Goal: Transaction & Acquisition: Book appointment/travel/reservation

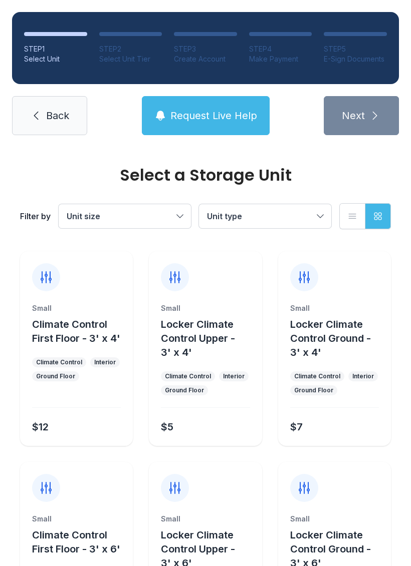
click at [56, 120] on span "Back" at bounding box center [57, 116] width 23 height 14
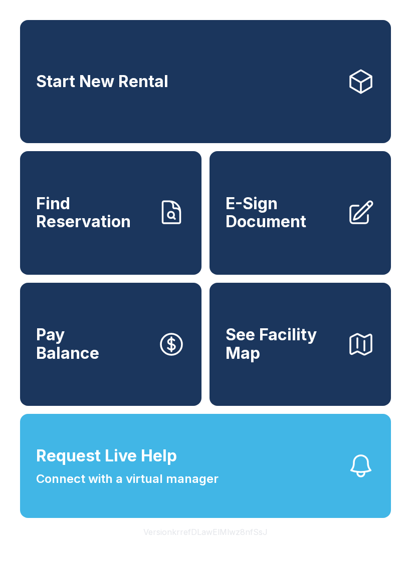
click at [319, 245] on link "E-Sign Document" at bounding box center [299, 212] width 181 height 123
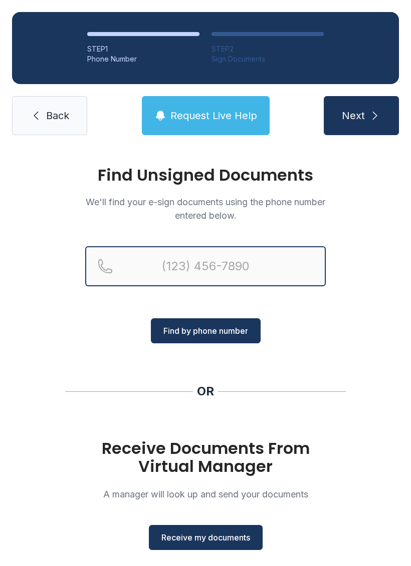
click at [219, 263] on input "Reservation phone number" at bounding box center [205, 266] width 240 height 40
type input "[PHONE_NUMBER]"
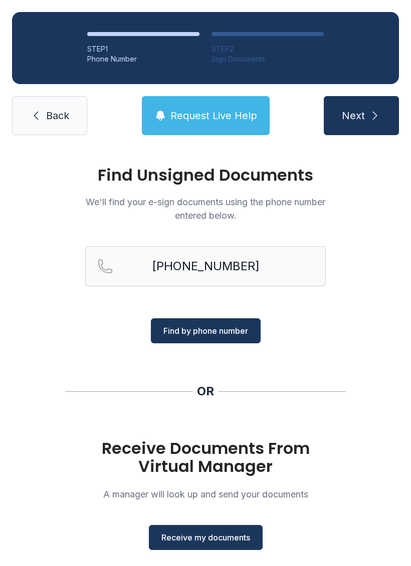
click at [238, 328] on span "Find by phone number" at bounding box center [205, 331] width 85 height 12
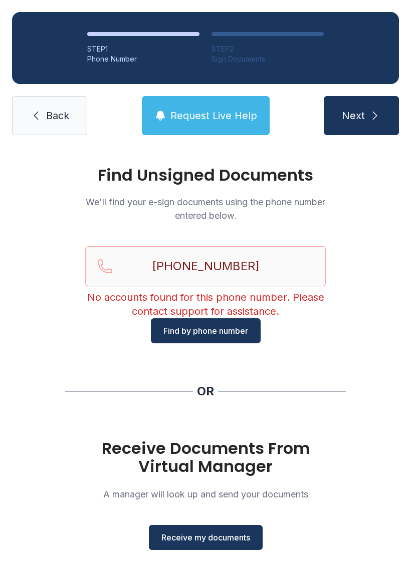
click at [224, 529] on button "Receive my documents" at bounding box center [206, 537] width 114 height 25
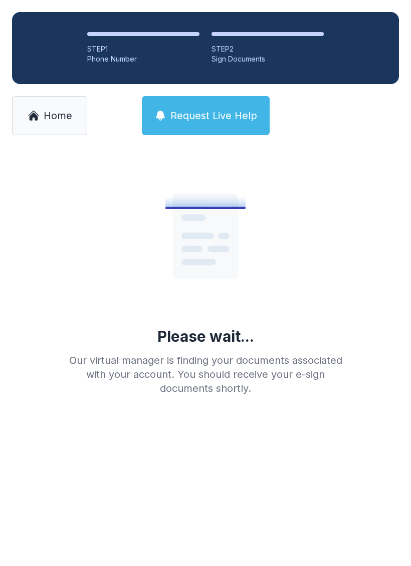
click at [62, 112] on span "Home" at bounding box center [58, 116] width 29 height 14
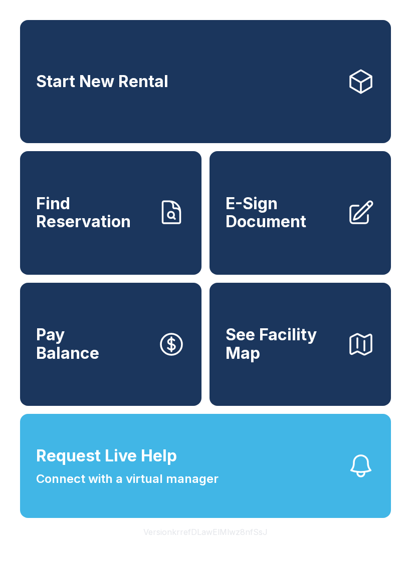
click at [258, 480] on button "Request Live Help Connect with a virtual manager" at bounding box center [205, 466] width 371 height 104
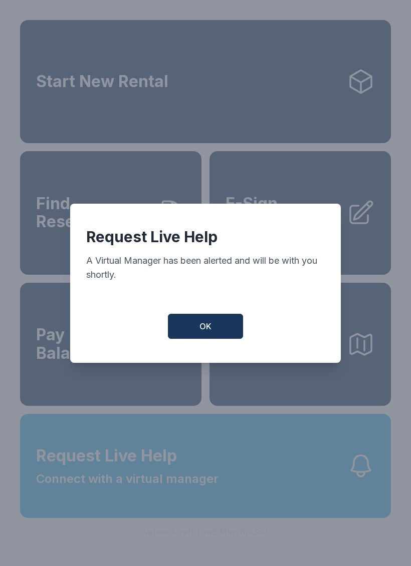
click at [210, 330] on span "OK" at bounding box center [205, 327] width 12 height 12
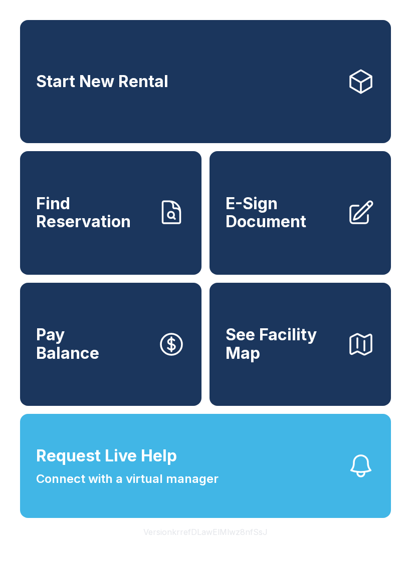
click at [264, 500] on button "Request Live Help Connect with a virtual manager" at bounding box center [205, 466] width 371 height 104
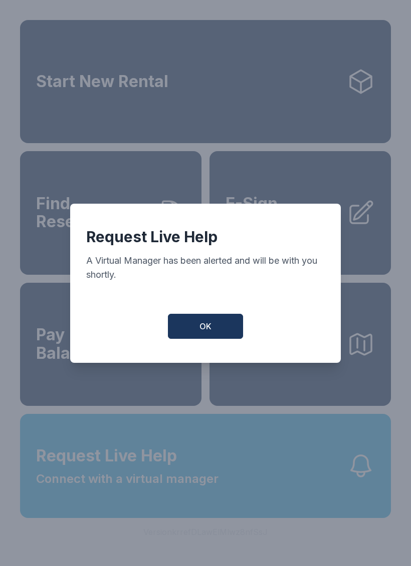
click at [206, 333] on span "OK" at bounding box center [205, 327] width 12 height 12
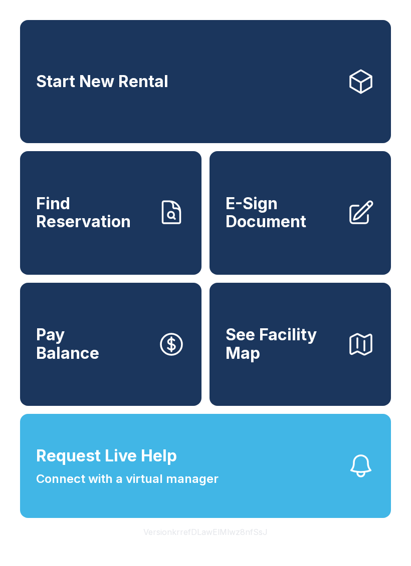
click at [312, 88] on link "Start New Rental" at bounding box center [205, 81] width 371 height 123
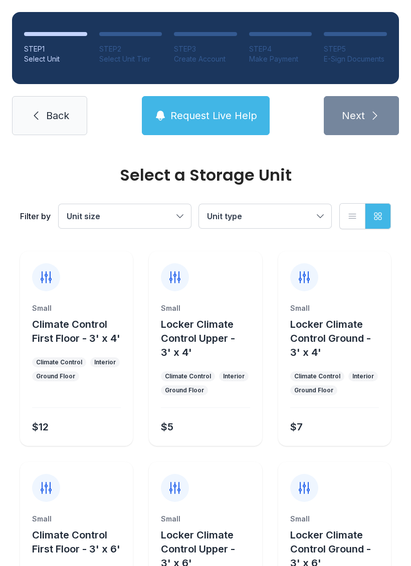
click at [163, 220] on span "Unit size" at bounding box center [120, 216] width 106 height 12
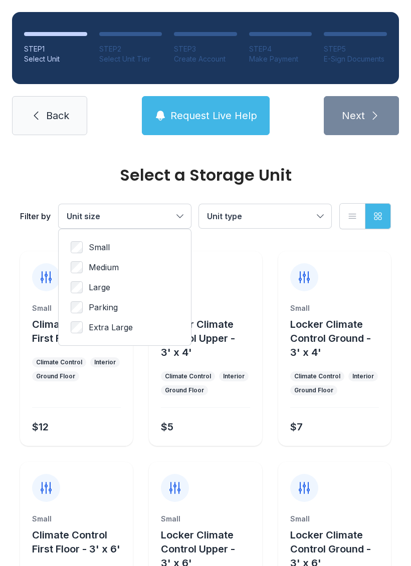
click at [277, 207] on button "Unit type" at bounding box center [265, 216] width 132 height 24
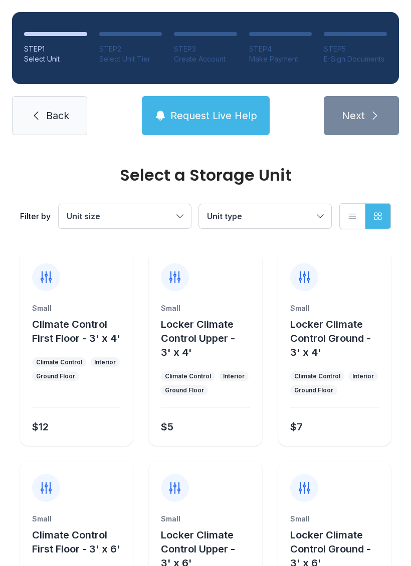
click at [385, 220] on button "Grid view" at bounding box center [378, 216] width 26 height 26
click at [379, 226] on button "Grid view" at bounding box center [378, 216] width 26 height 26
click at [374, 224] on button "Grid view" at bounding box center [378, 216] width 26 height 26
click at [378, 217] on icon "button" at bounding box center [378, 216] width 10 height 10
click at [342, 221] on button "List view" at bounding box center [352, 216] width 26 height 26
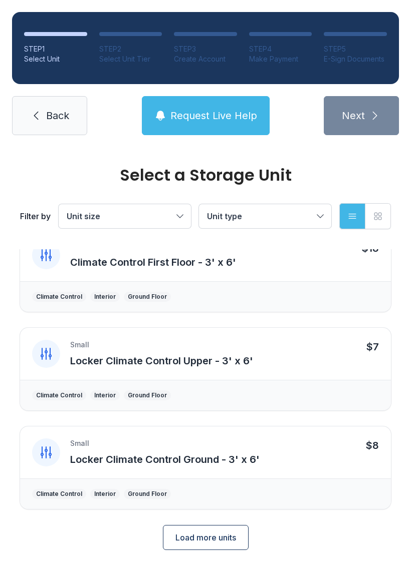
scroll to position [318, 0]
click at [225, 548] on button "Load more units" at bounding box center [206, 538] width 86 height 25
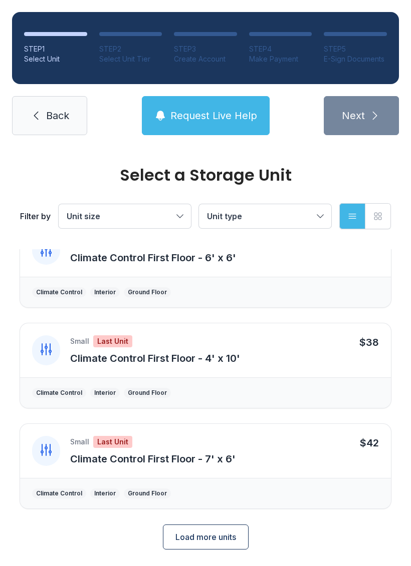
scroll to position [913, 0]
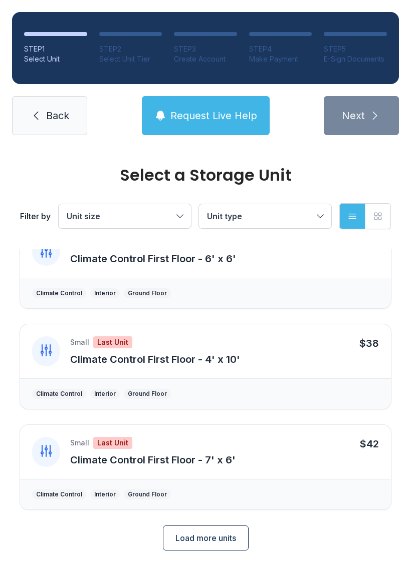
click at [342, 214] on button "List view" at bounding box center [352, 216] width 26 height 26
click at [342, 217] on button "List view" at bounding box center [352, 216] width 26 height 26
click at [380, 227] on button "Grid view" at bounding box center [378, 216] width 26 height 26
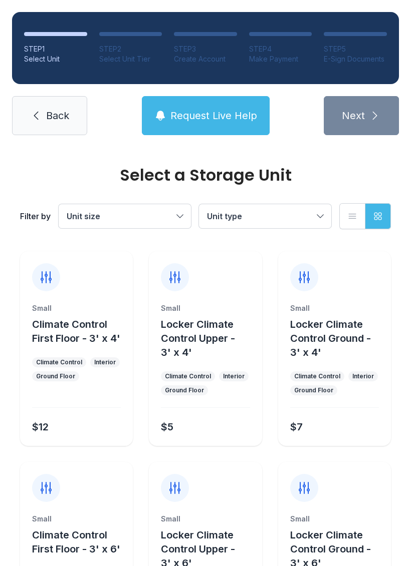
scroll to position [0, 0]
